Goal: Transaction & Acquisition: Purchase product/service

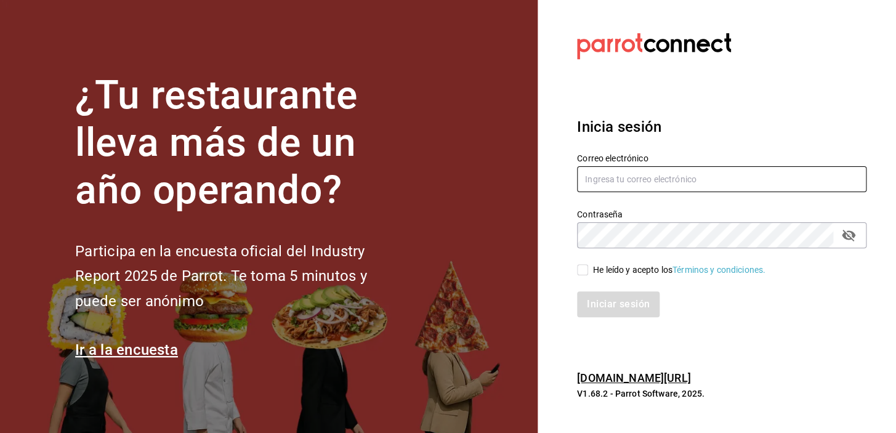
type input "[EMAIL_ADDRESS][DOMAIN_NAME]"
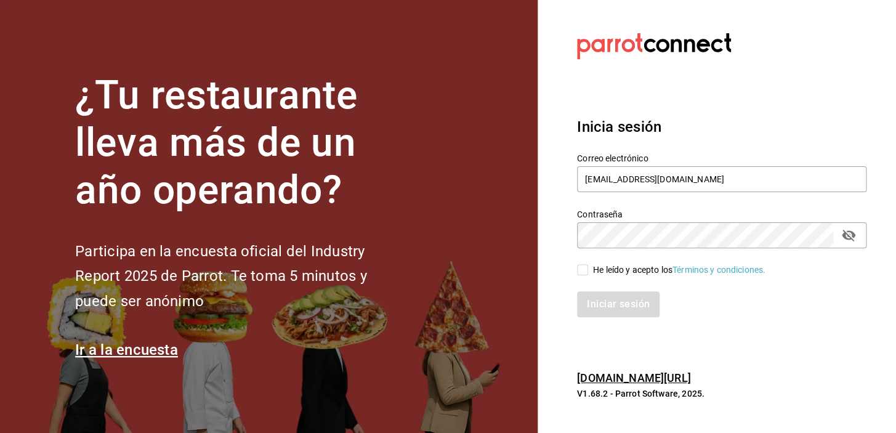
click at [585, 272] on input "He leído y acepto los Términos y condiciones." at bounding box center [582, 269] width 11 height 11
checkbox input "true"
click at [599, 298] on button "Iniciar sesión" at bounding box center [619, 304] width 84 height 26
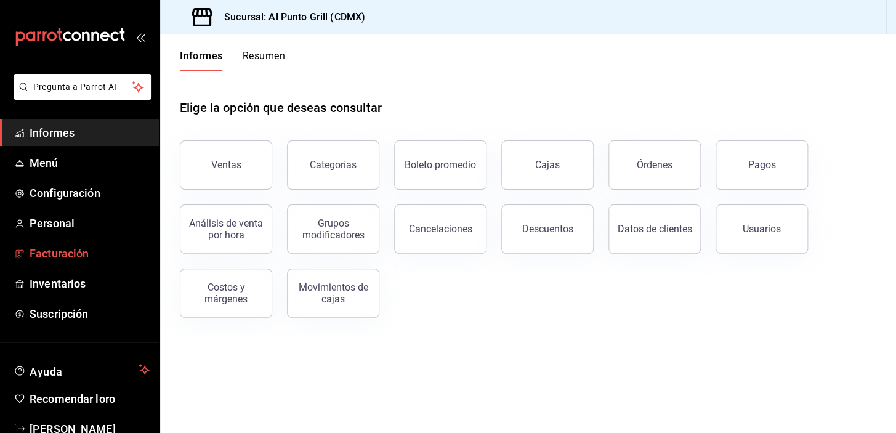
click at [59, 259] on span "Facturación" at bounding box center [90, 253] width 120 height 17
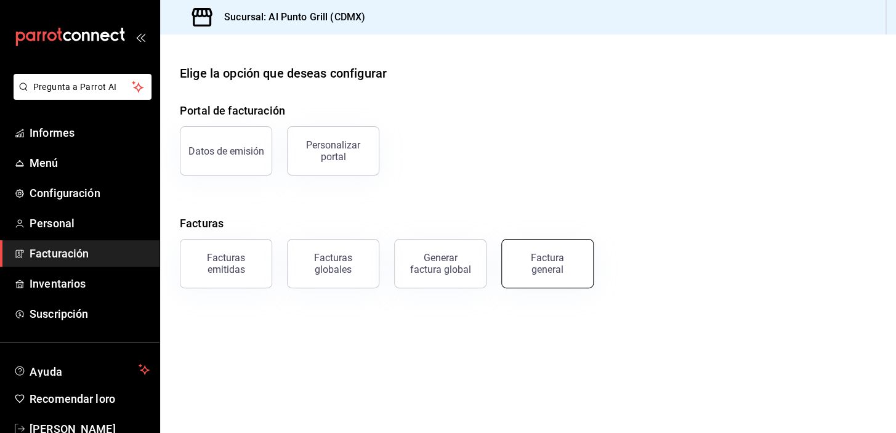
click at [529, 274] on div "Factura general" at bounding box center [548, 263] width 62 height 23
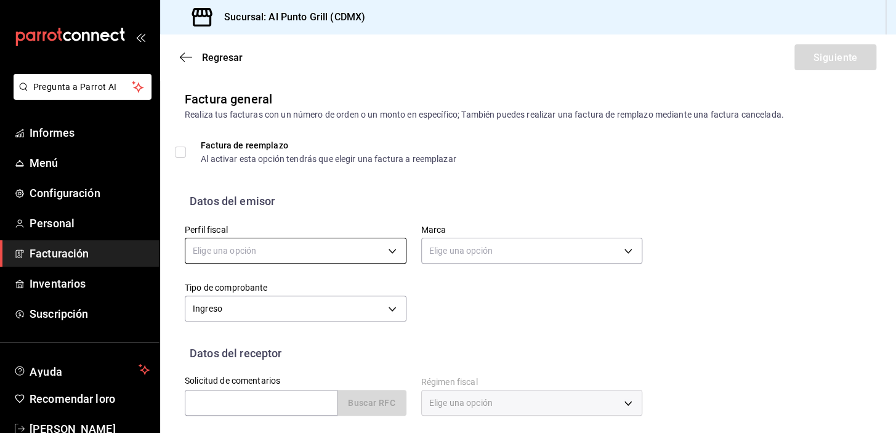
click at [385, 251] on body "Pregunta a Parrot AI Informes Menú Configuración Personal Facturación Inventari…" at bounding box center [448, 216] width 896 height 433
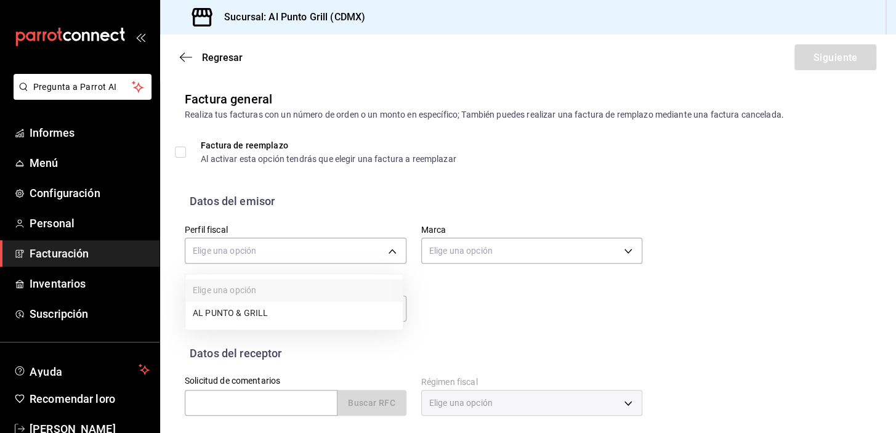
click at [259, 311] on li "AL PUNTO & GRILL" at bounding box center [293, 313] width 217 height 23
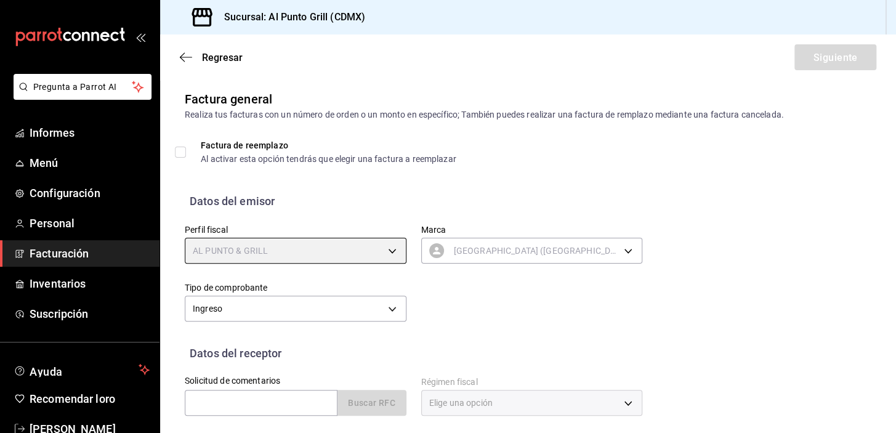
type input "711c2bc8-79b3-43e0-95de-ea7f23beadbf"
type input "359452a4-77df-4a2a-96d1-dbb27ae34e49"
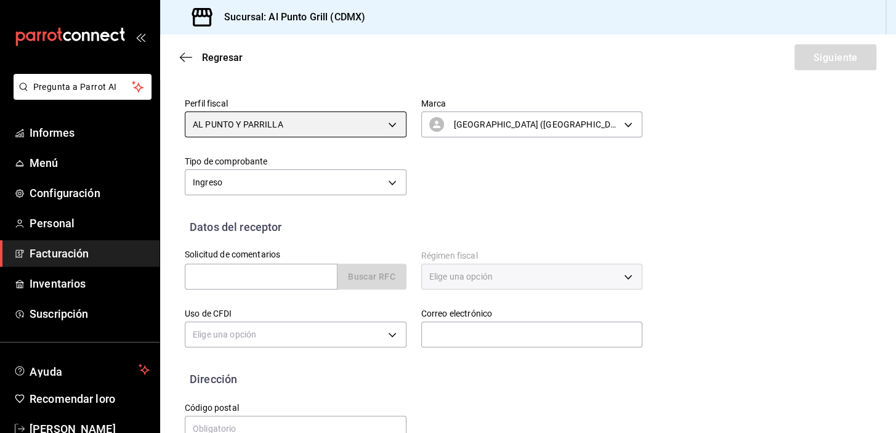
scroll to position [156, 0]
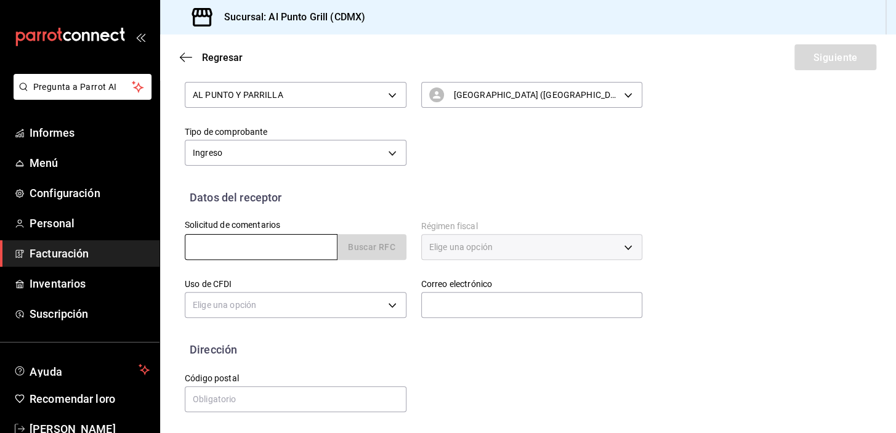
click at [267, 250] on input "text" at bounding box center [261, 247] width 153 height 26
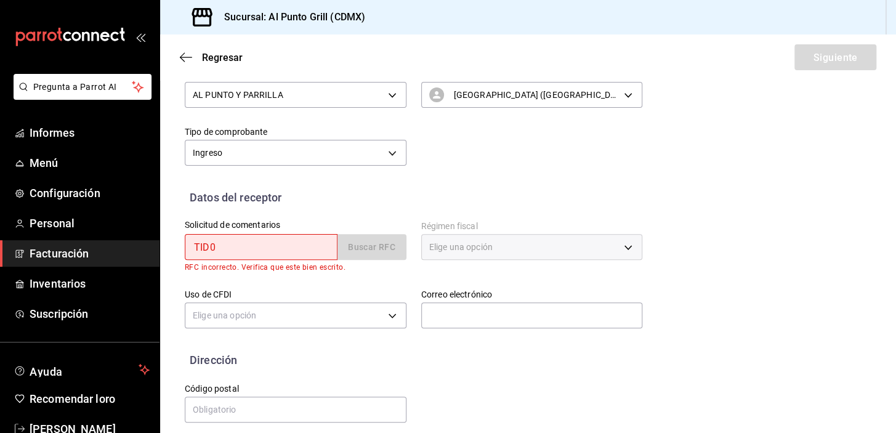
type input "TID0701043QA"
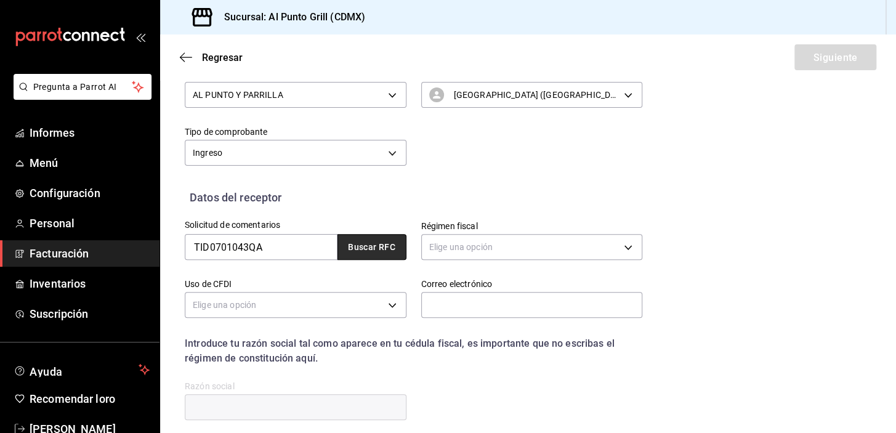
click at [351, 248] on font "Buscar RFC" at bounding box center [371, 248] width 47 height 10
type input "[EMAIL_ADDRESS]"
type input "89336"
type input "IDEALEASE ORIENTE"
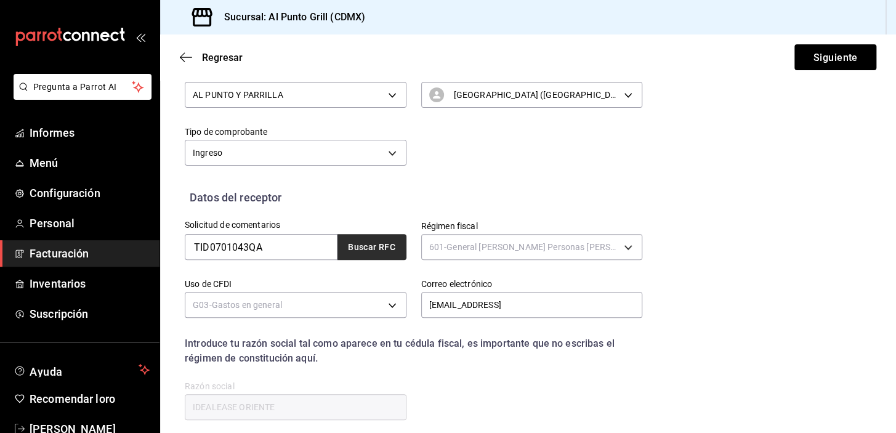
type input "601"
type input "G03"
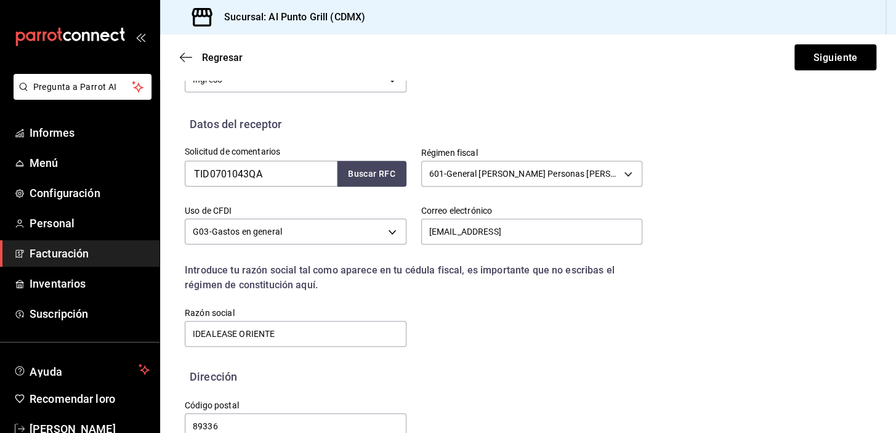
scroll to position [257, 0]
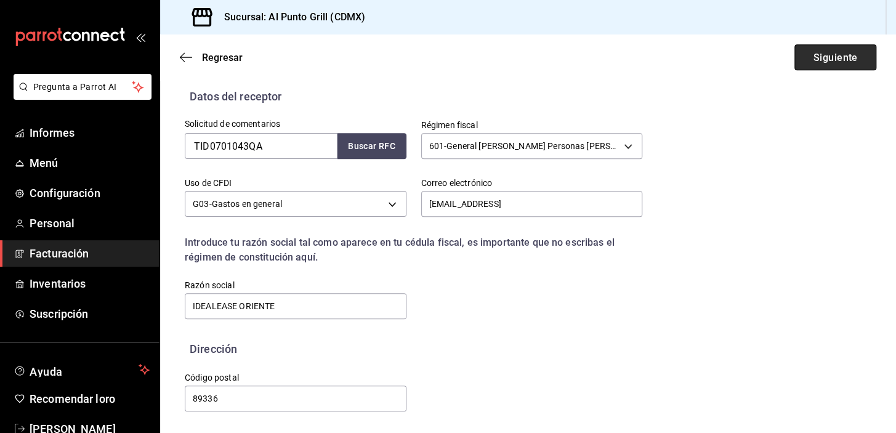
click at [820, 62] on font "Siguiente" at bounding box center [835, 57] width 44 height 12
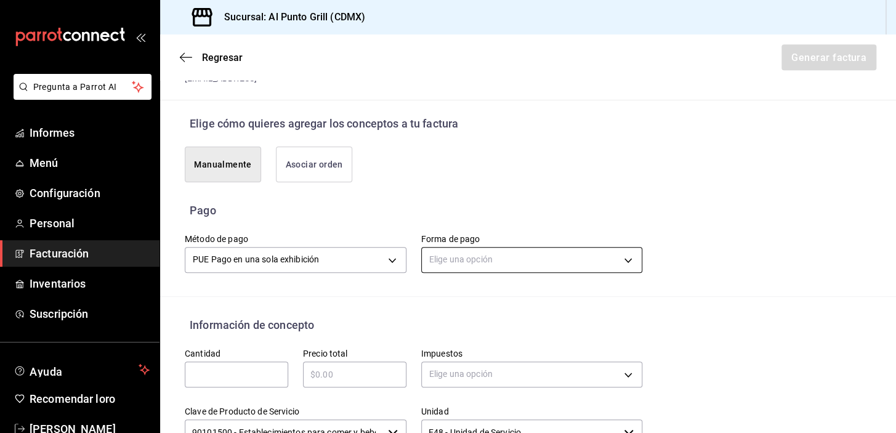
click at [537, 264] on body "Pregunta a Parrot AI Informes Menú Configuración Personal Facturación Inventari…" at bounding box center [448, 216] width 896 height 433
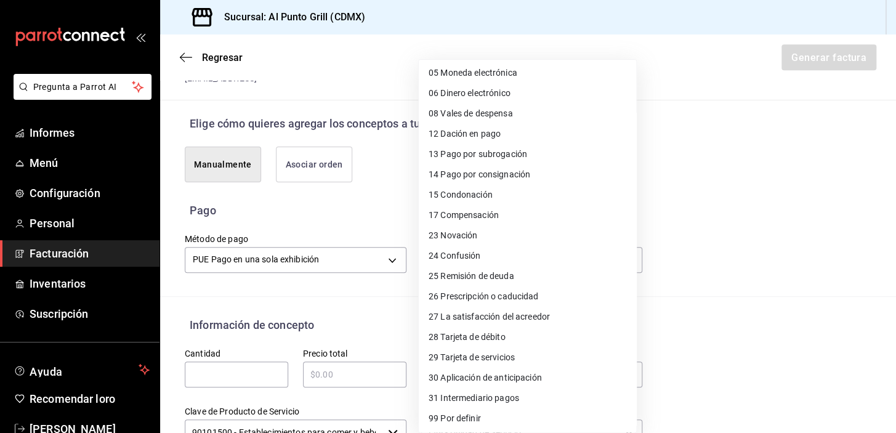
scroll to position [105, 0]
click at [469, 335] on font "Tarjeta de débito" at bounding box center [473, 336] width 65 height 10
type input "28"
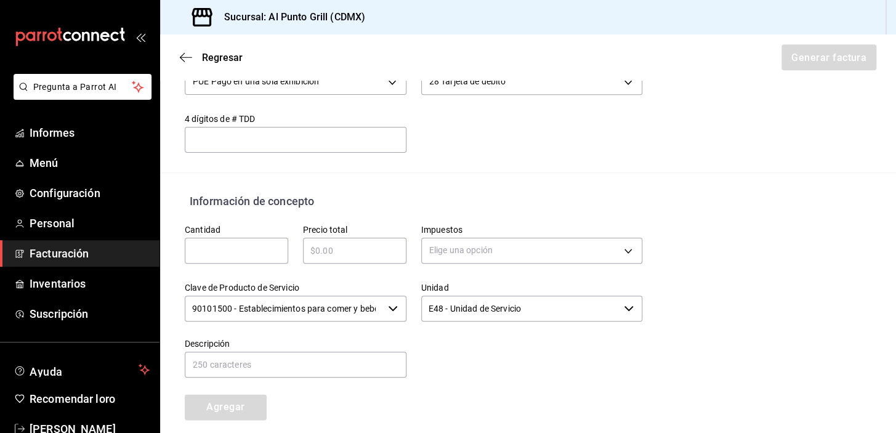
scroll to position [481, 0]
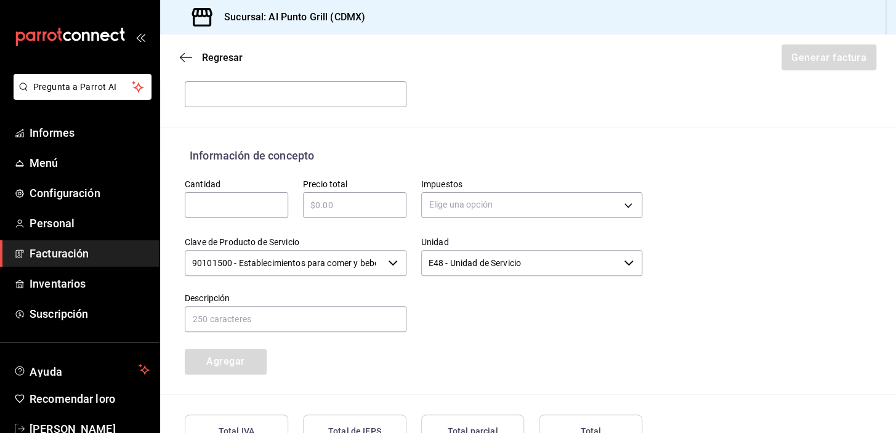
drag, startPoint x: 236, startPoint y: 190, endPoint x: 236, endPoint y: 198, distance: 8.0
click at [236, 193] on div "​" at bounding box center [237, 205] width 104 height 26
type input "1"
click at [332, 204] on input "text" at bounding box center [355, 205] width 104 height 15
type input "$3037.00"
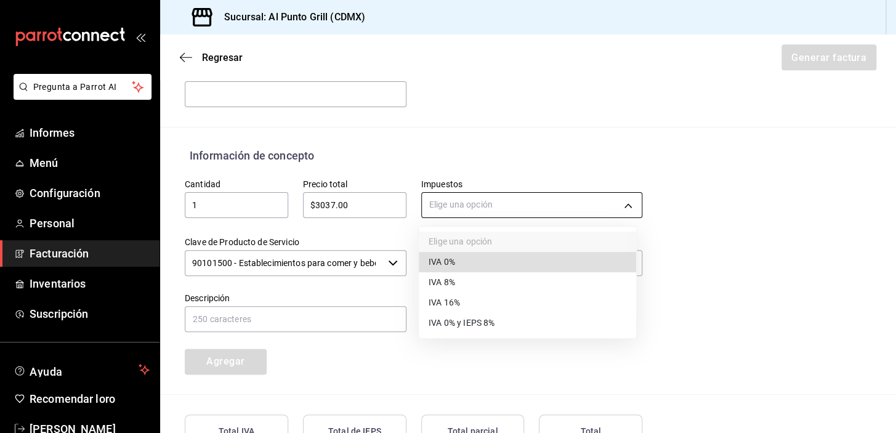
click at [457, 197] on body "Pregunta a Parrot AI Informes Menú Configuración Personal Facturación Inventari…" at bounding box center [448, 216] width 896 height 433
click at [430, 302] on font "IVA 16%" at bounding box center [444, 303] width 31 height 10
type input "IVA_16"
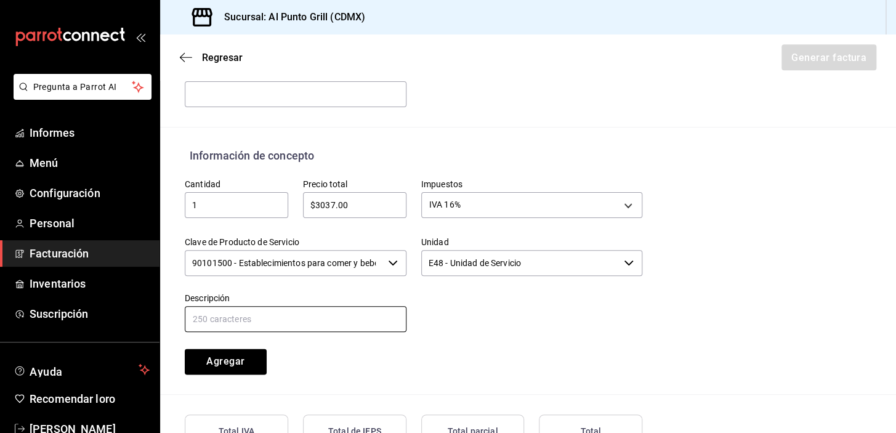
click at [300, 314] on input "text" at bounding box center [296, 319] width 222 height 26
type input "CONSUMO DE ALIMENTOS Y BEBIDAS"
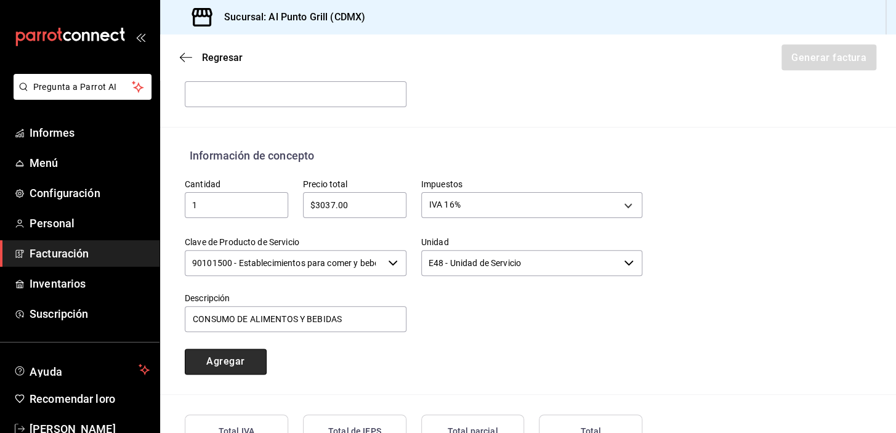
click at [237, 355] on font "Agregar" at bounding box center [225, 361] width 38 height 12
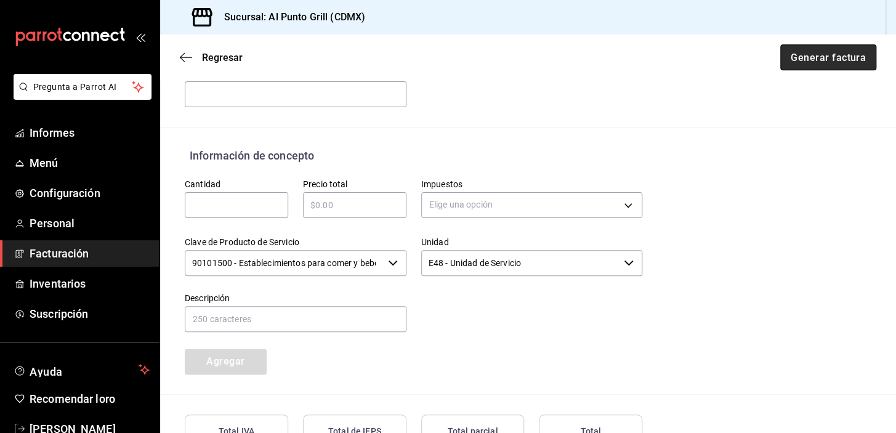
click at [793, 52] on font "Generar factura" at bounding box center [828, 57] width 75 height 12
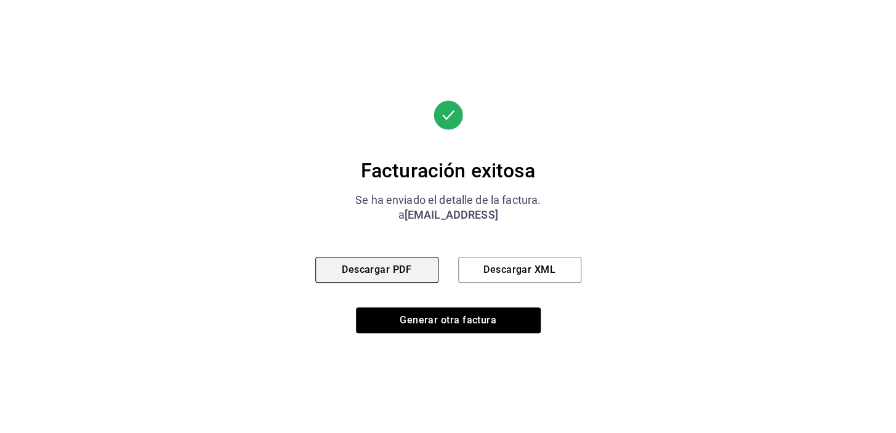
click at [396, 264] on font "Descargar PDF" at bounding box center [377, 270] width 70 height 12
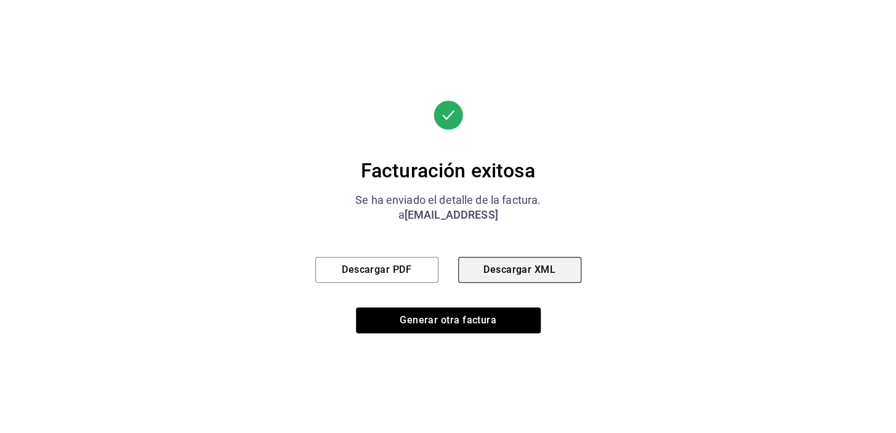
click at [512, 277] on button "Descargar XML" at bounding box center [519, 270] width 123 height 26
